Goal: Information Seeking & Learning: Learn about a topic

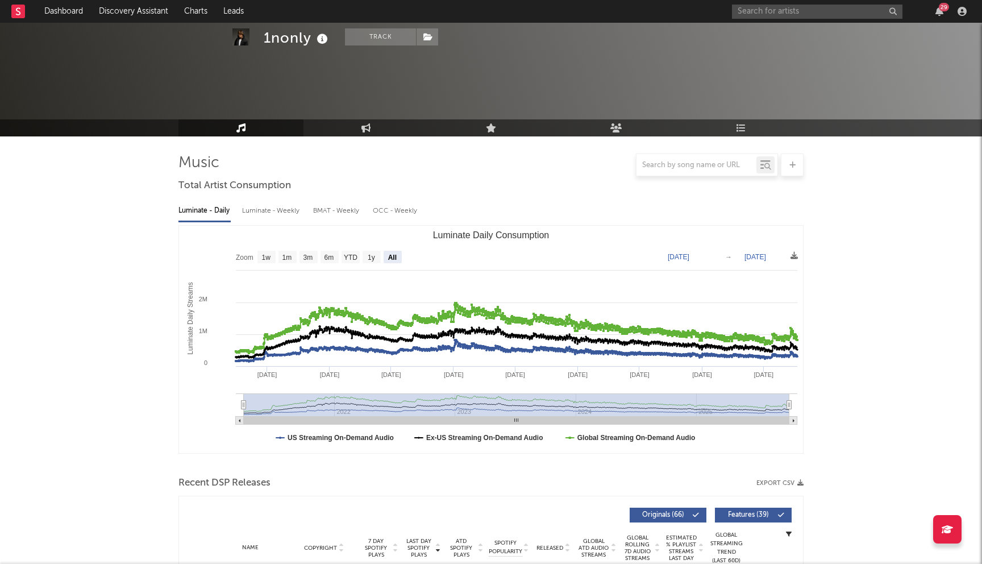
select select "All"
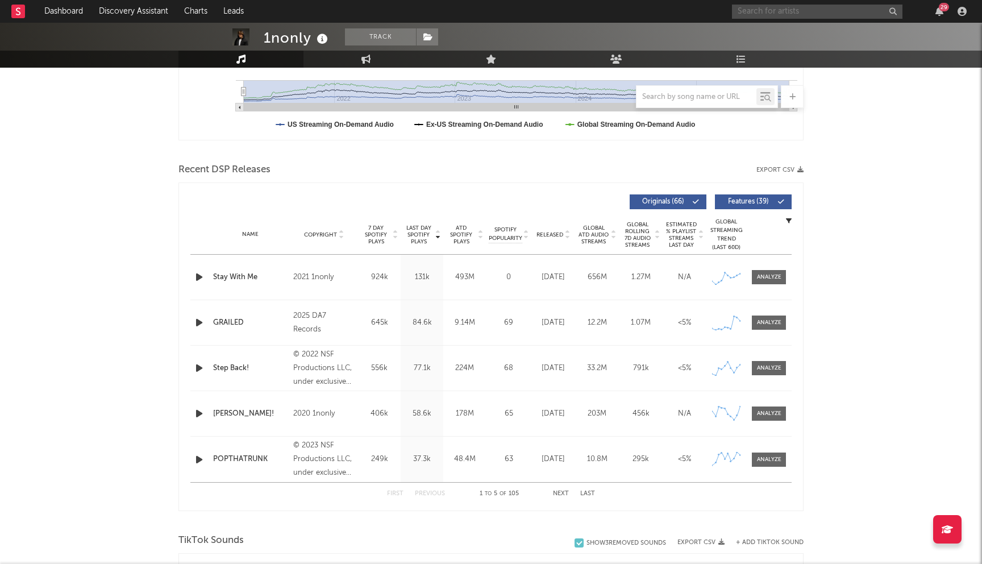
click at [791, 16] on input "text" at bounding box center [817, 12] width 171 height 14
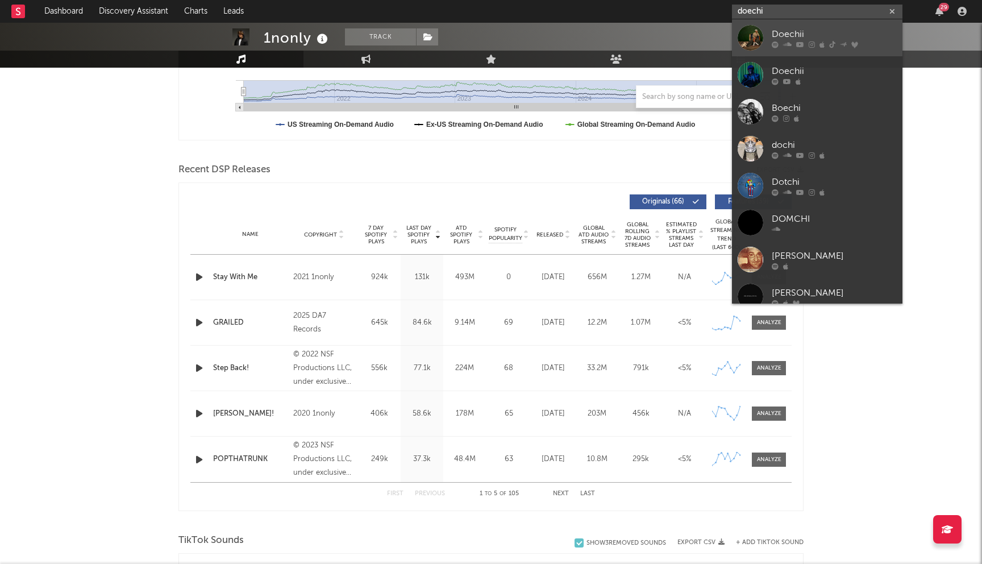
type input "doechi"
click at [815, 45] on div at bounding box center [834, 44] width 125 height 7
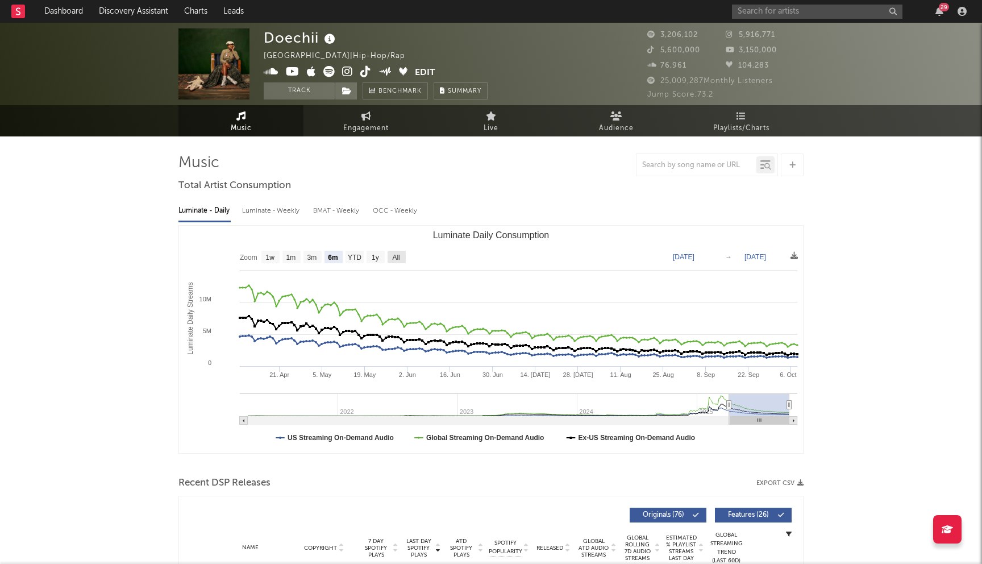
click at [397, 254] on text "All" at bounding box center [395, 258] width 7 height 8
select select "All"
type input "[DATE]"
